Goal: Task Accomplishment & Management: Use online tool/utility

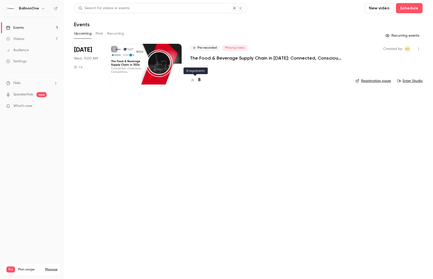
click at [198, 79] on h4 "8" at bounding box center [199, 80] width 3 height 7
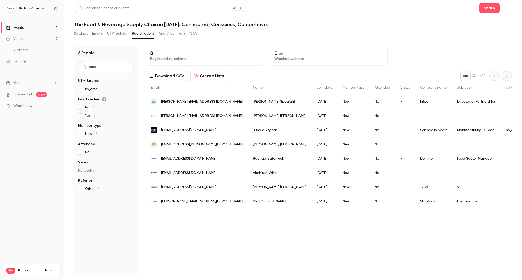
click at [14, 28] on div "Events" at bounding box center [15, 27] width 18 height 5
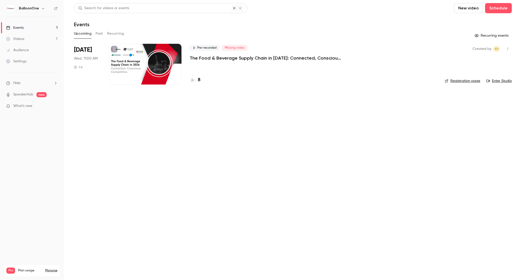
click at [432, 80] on link "Registration page" at bounding box center [462, 81] width 35 height 5
